Goal: Information Seeking & Learning: Compare options

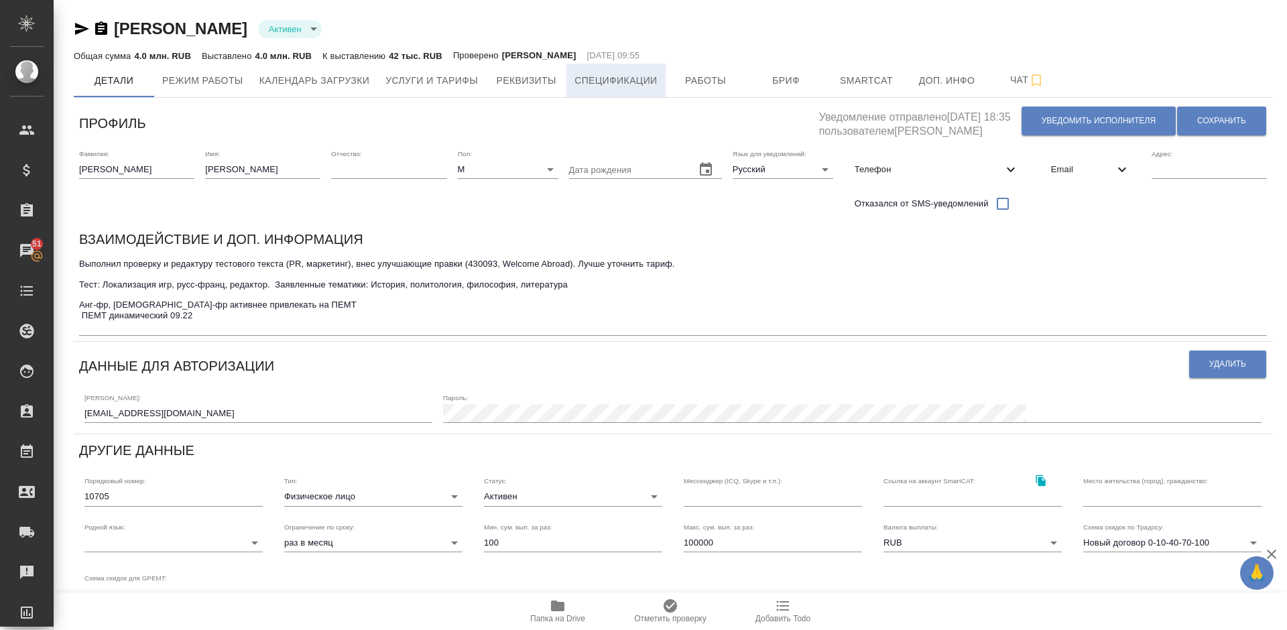
click at [626, 88] on span "Спецификации" at bounding box center [615, 80] width 82 height 17
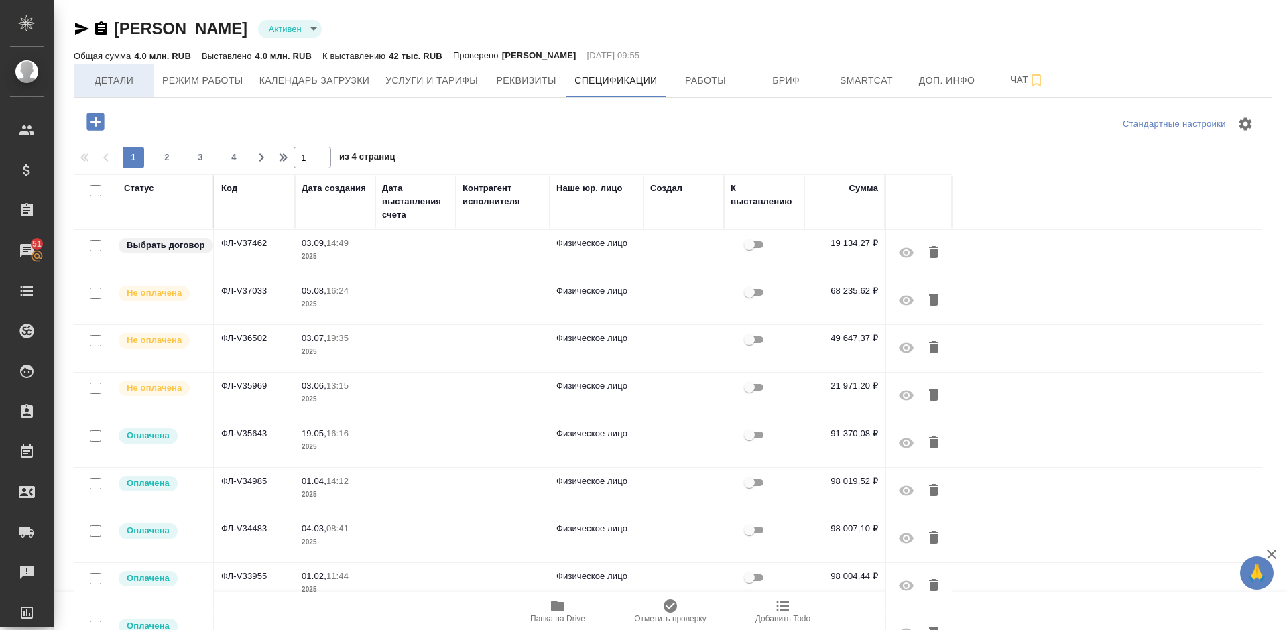
click at [97, 86] on span "Детали" at bounding box center [114, 80] width 64 height 17
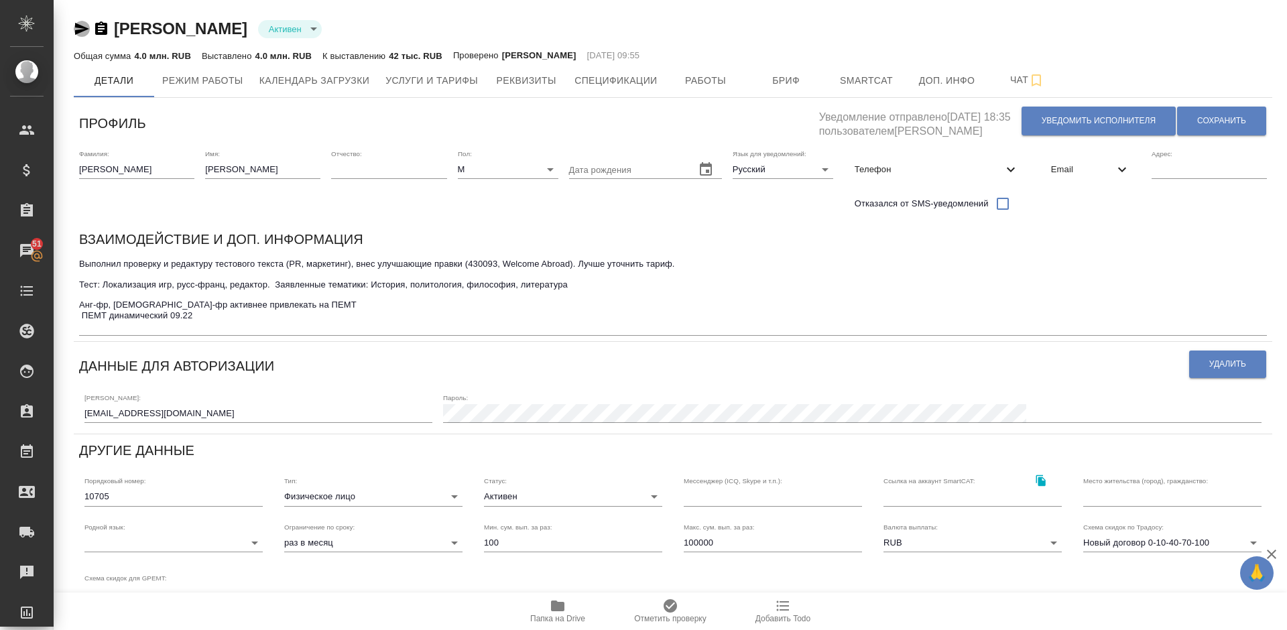
click at [82, 25] on icon "button" at bounding box center [82, 29] width 16 height 16
click at [434, 85] on span "Услуги и тарифы" at bounding box center [431, 80] width 93 height 17
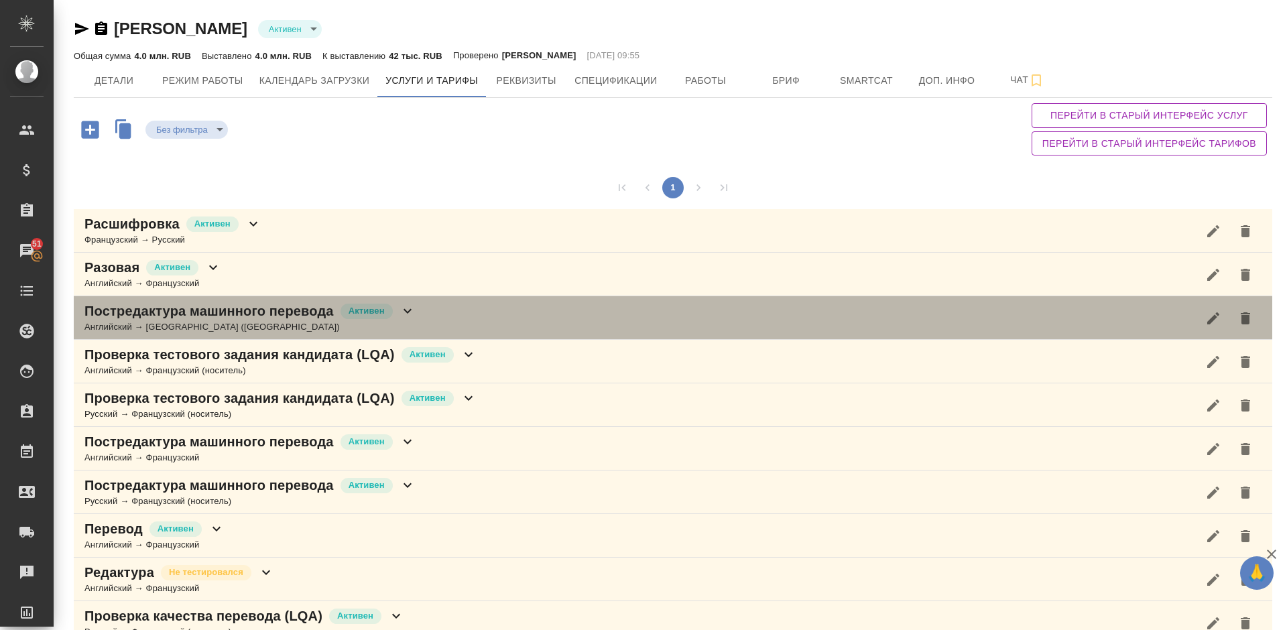
click at [316, 320] on div "Английский → Французский (Франция)" at bounding box center [249, 326] width 331 height 13
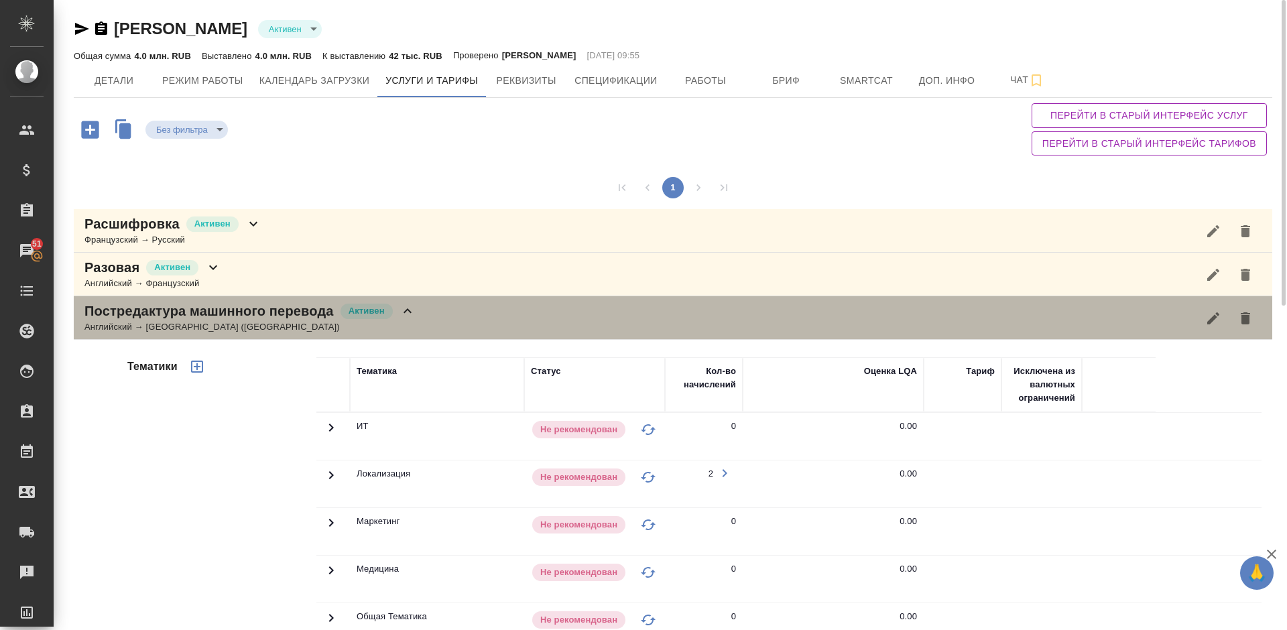
click at [388, 326] on div "Английский → Французский (Франция)" at bounding box center [249, 326] width 331 height 13
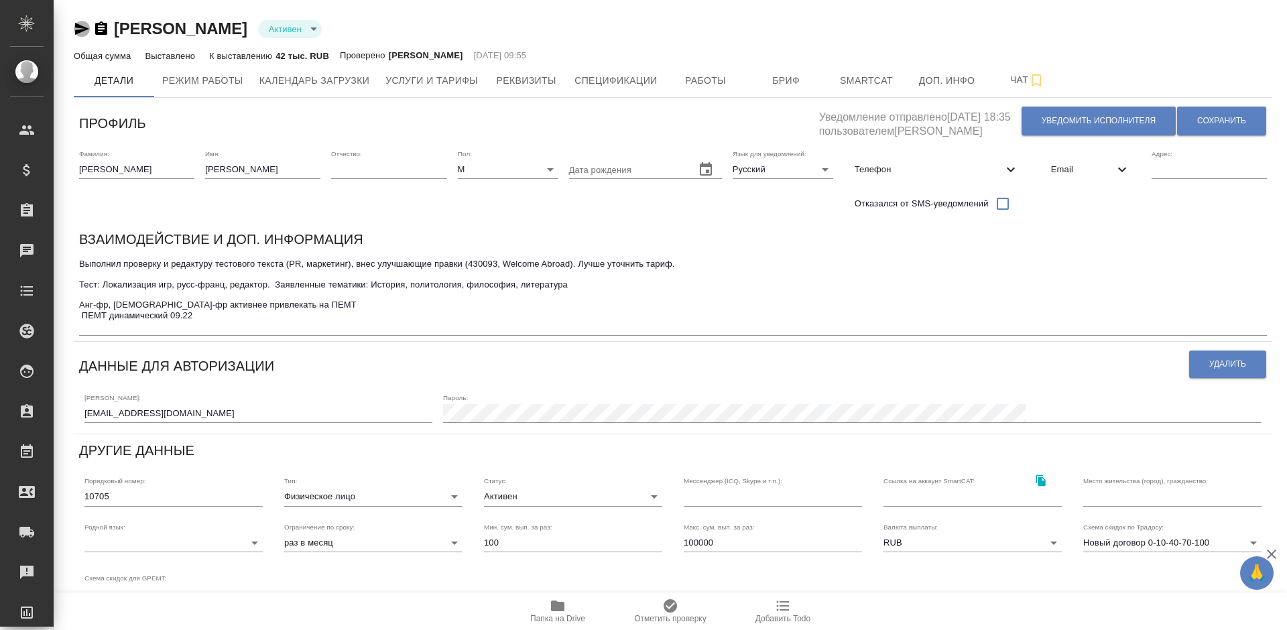
drag, startPoint x: 0, startPoint y: 0, endPoint x: 83, endPoint y: 25, distance: 86.7
click at [83, 25] on icon "button" at bounding box center [82, 29] width 16 height 16
